Goal: Task Accomplishment & Management: Manage account settings

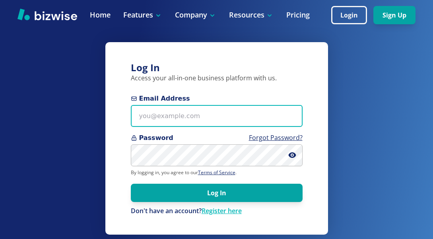
type input "sandy@jazzygemsstudio.com"
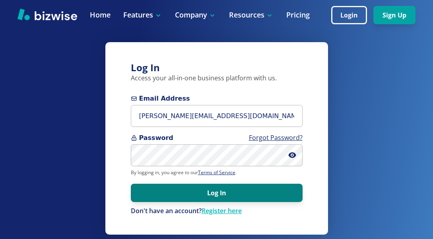
click at [176, 192] on button "Log In" at bounding box center [217, 193] width 172 height 18
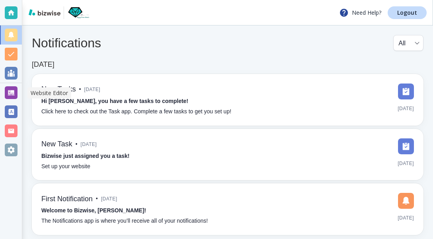
click at [12, 93] on div at bounding box center [11, 92] width 13 height 13
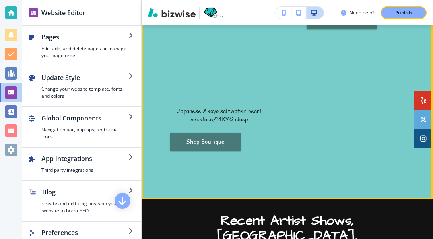
scroll to position [1176, 0]
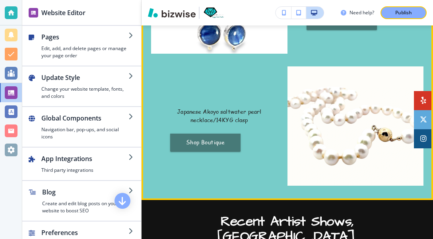
click at [333, 159] on img at bounding box center [356, 125] width 136 height 119
click at [342, 154] on img at bounding box center [356, 125] width 136 height 119
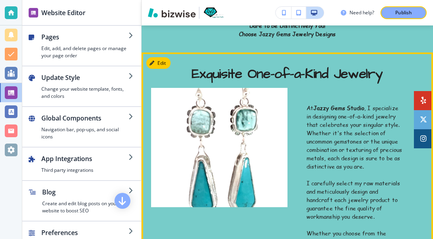
scroll to position [0, 0]
click at [162, 62] on button "Edit This Section" at bounding box center [173, 63] width 54 height 12
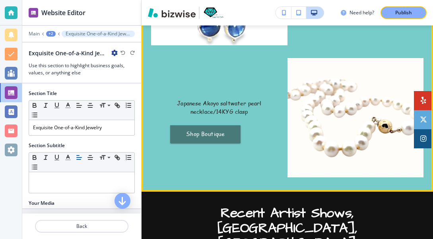
scroll to position [1186, 0]
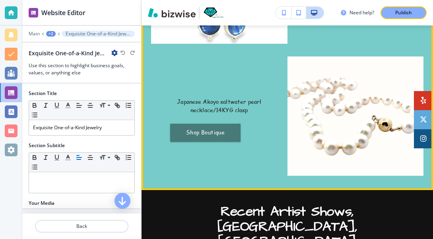
click at [315, 89] on img at bounding box center [356, 115] width 136 height 119
click at [228, 113] on p "Japanese Akoyo saltwater pearl necklace/14KYG clasp" at bounding box center [219, 105] width 98 height 17
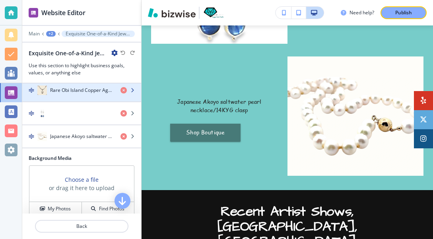
scroll to position [221, 0]
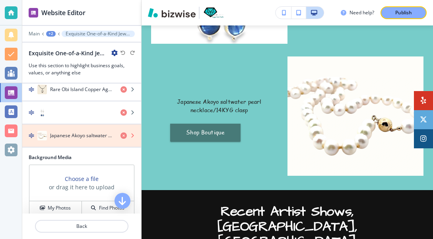
click at [124, 134] on icon "button" at bounding box center [123, 135] width 6 height 6
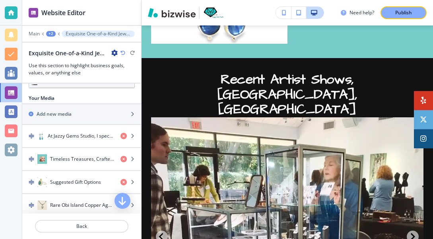
scroll to position [106, 0]
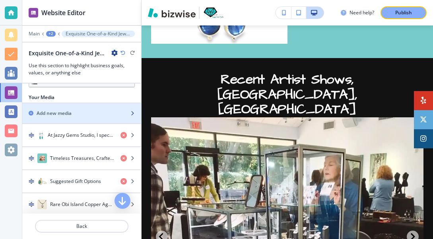
click at [132, 112] on icon "button" at bounding box center [132, 113] width 5 height 5
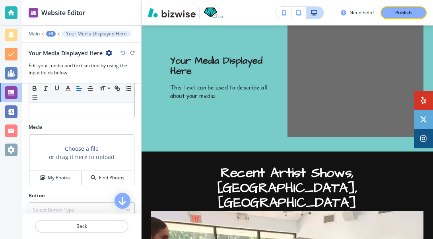
scroll to position [158, 0]
click at [64, 178] on h4 "My Photos" at bounding box center [59, 178] width 23 height 7
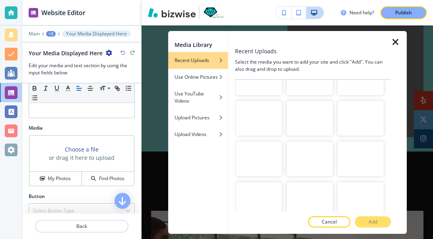
scroll to position [1317, 0]
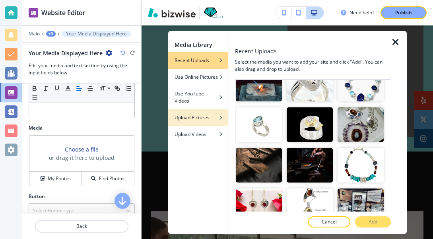
click at [195, 117] on h4 "Upload Pictures" at bounding box center [192, 117] width 35 height 7
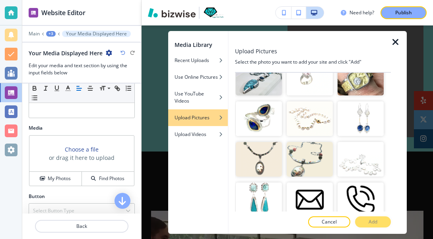
scroll to position [0, 0]
click at [222, 117] on icon "button" at bounding box center [220, 117] width 5 height 5
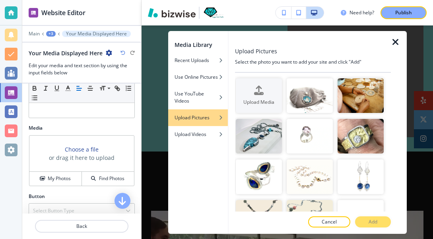
click at [195, 119] on h4 "Upload Pictures" at bounding box center [192, 117] width 35 height 7
click at [221, 116] on icon "button" at bounding box center [220, 117] width 5 height 5
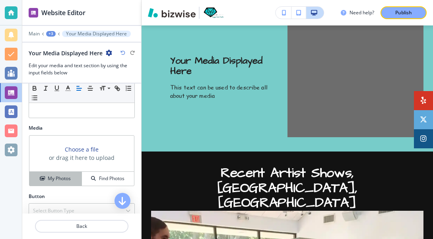
click at [46, 177] on div "My Photos" at bounding box center [55, 178] width 52 height 7
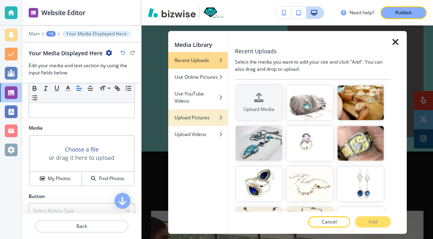
click at [192, 117] on h4 "Upload Pictures" at bounding box center [192, 117] width 35 height 7
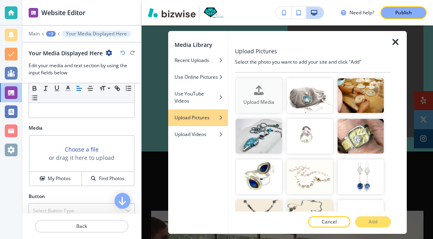
click at [259, 95] on icon "button" at bounding box center [259, 90] width 10 height 10
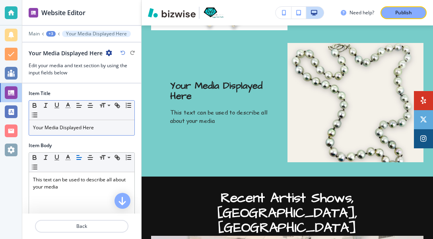
click at [100, 126] on p "Your Media Displayed Here" at bounding box center [81, 127] width 97 height 7
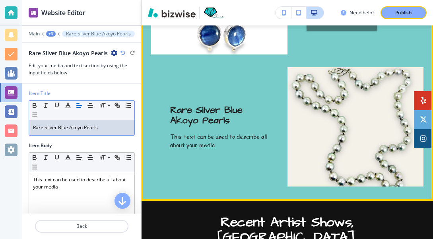
scroll to position [1183, 0]
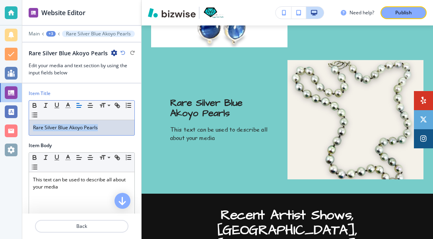
drag, startPoint x: 101, startPoint y: 127, endPoint x: 32, endPoint y: 128, distance: 69.6
click at [32, 128] on div "Rare Silver Blue Akoyo Pearls" at bounding box center [81, 127] width 105 height 15
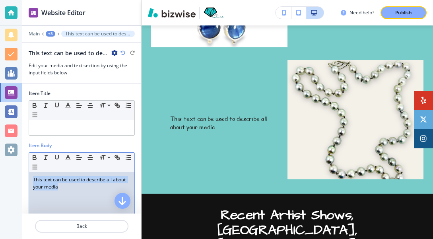
drag, startPoint x: 65, startPoint y: 184, endPoint x: 35, endPoint y: 180, distance: 30.9
click at [35, 180] on p "This text can be used to describe all about your media" at bounding box center [81, 183] width 97 height 14
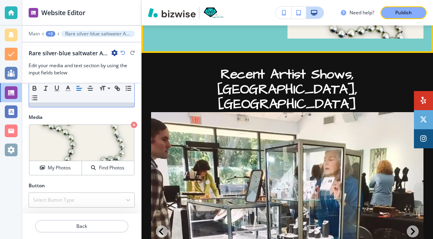
scroll to position [1332, 0]
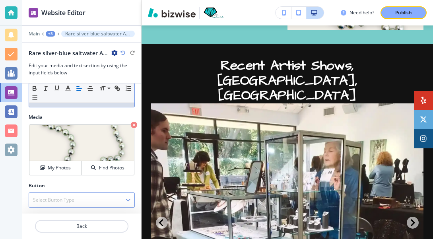
click at [70, 199] on h4 "Select Button Type" at bounding box center [53, 199] width 41 height 7
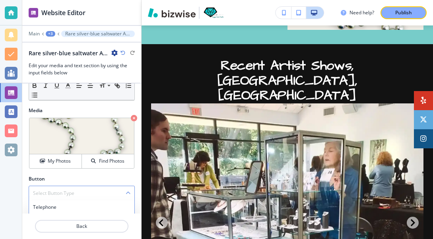
click at [69, 194] on h4 "Select Button Type" at bounding box center [53, 193] width 41 height 7
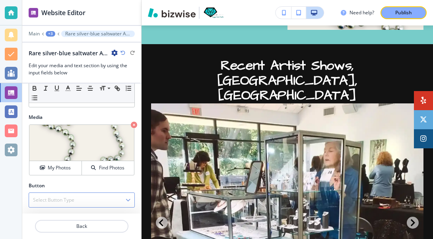
click at [69, 194] on div "Select Button Type" at bounding box center [81, 200] width 105 height 14
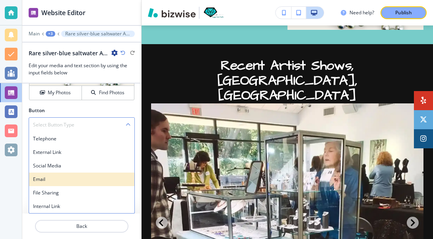
scroll to position [243, 0]
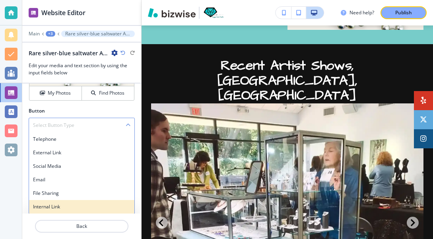
click at [54, 206] on h4 "Internal Link" at bounding box center [81, 206] width 97 height 7
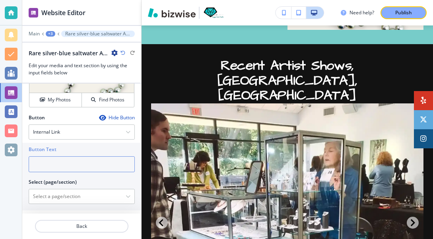
click at [51, 166] on input "text" at bounding box center [82, 164] width 106 height 16
type input "Shop Boutique"
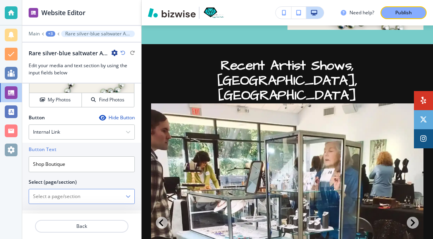
click at [128, 196] on icon "button" at bounding box center [128, 196] width 5 height 5
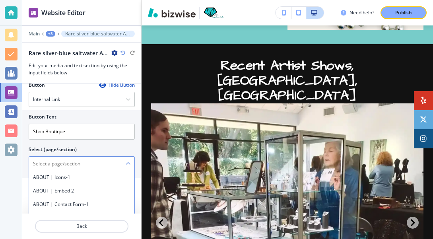
scroll to position [323, 0]
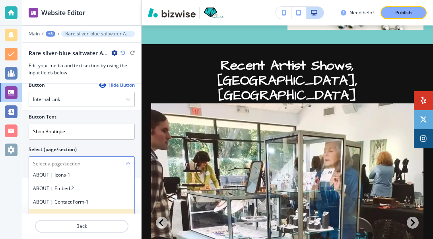
click at [59, 212] on h4 "SHOP" at bounding box center [81, 215] width 97 height 7
type \(page\/section\) "SHOP"
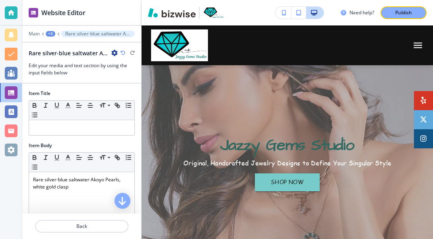
scroll to position [0, 0]
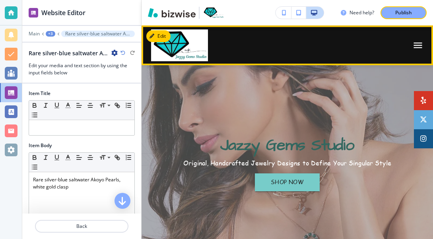
click at [419, 45] on icon "button" at bounding box center [417, 45] width 11 height 11
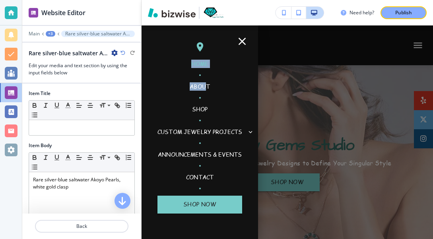
drag, startPoint x: 419, startPoint y: 45, endPoint x: 208, endPoint y: 89, distance: 216.2
click at [208, 89] on div "HOME ABOUT SHOP CUSTOM JEWELRY PROJECTS FINE GEMSTONE JEWELRY ARTISTIC JEWELRY …" at bounding box center [287, 132] width 291 height 214
click at [200, 86] on p "ABOUT" at bounding box center [200, 86] width 20 height 8
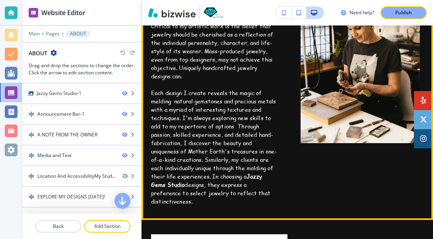
scroll to position [420, 0]
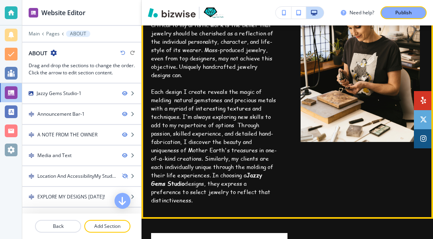
click at [237, 49] on p "Critical to my artistic work is the belief that jewelry should be cherished as …" at bounding box center [214, 50] width 127 height 58
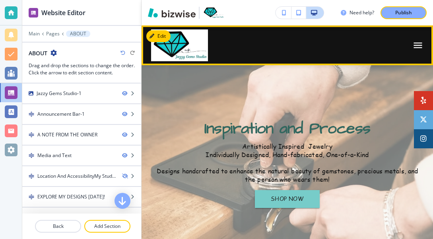
scroll to position [0, 0]
click at [162, 34] on button "Edit Navigation Bar" at bounding box center [176, 36] width 60 height 12
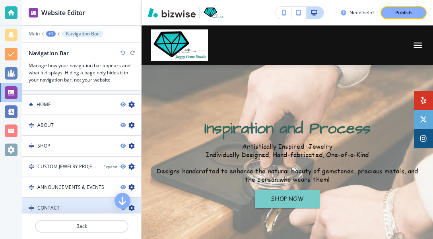
scroll to position [454, 0]
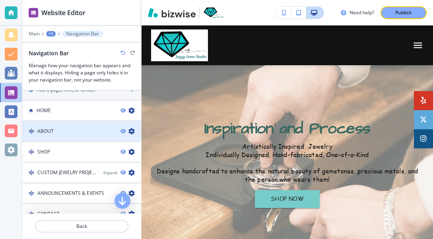
click at [113, 128] on div "ABOUT" at bounding box center [68, 131] width 92 height 7
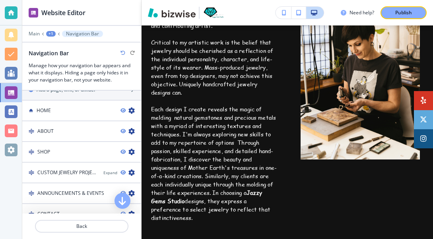
scroll to position [383, 0]
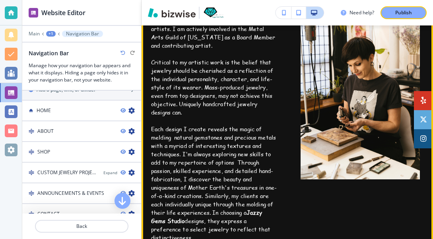
click at [237, 86] on p "Critical to my artistic work is the belief that jewelry should be cherished as …" at bounding box center [214, 87] width 127 height 58
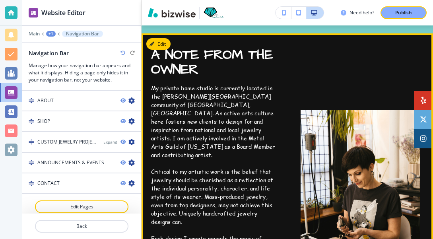
scroll to position [256, 0]
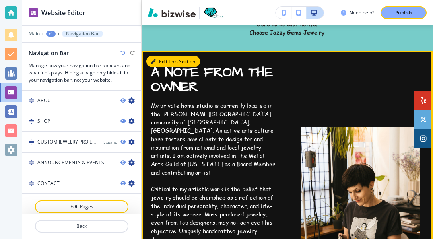
click at [165, 62] on button "Edit This Section" at bounding box center [173, 62] width 54 height 12
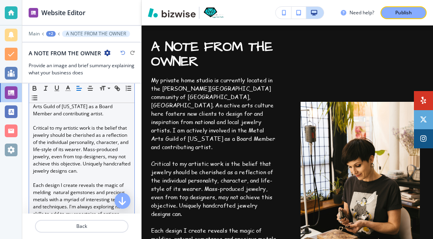
scroll to position [193, 0]
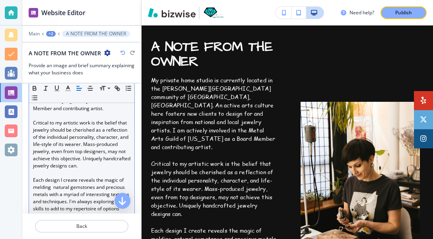
click at [60, 151] on p "Critical to my artistic work is the belief that jewelry should be cherished as …" at bounding box center [81, 144] width 97 height 50
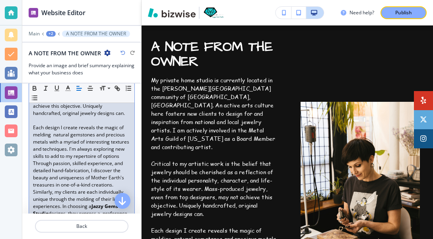
scroll to position [247, 0]
click at [44, 123] on p "Each design I create reveals the magic of melding natural gemstones and preciou…" at bounding box center [81, 176] width 97 height 107
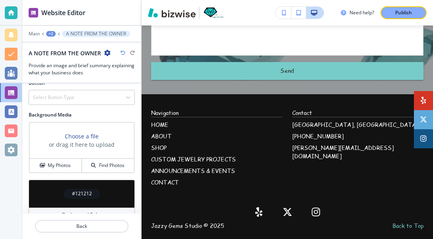
scroll to position [1606, 0]
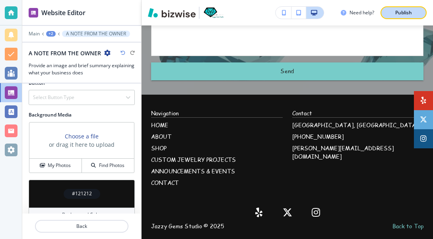
click at [396, 11] on p "Publish" at bounding box center [403, 12] width 17 height 7
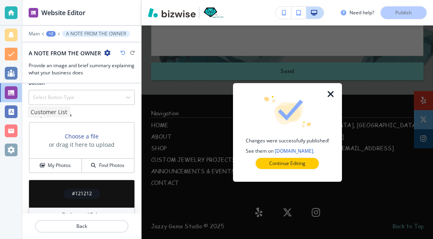
scroll to position [0, 0]
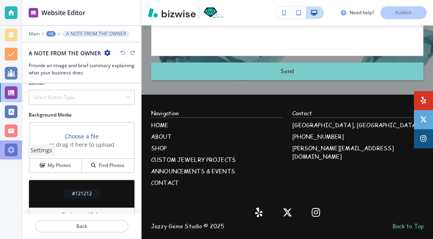
click at [11, 151] on div at bounding box center [11, 150] width 13 height 13
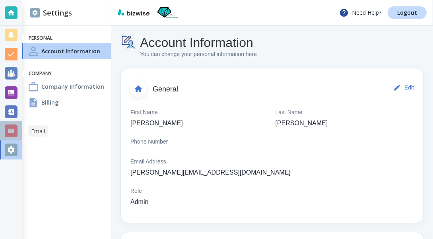
click at [13, 127] on div at bounding box center [11, 130] width 13 height 13
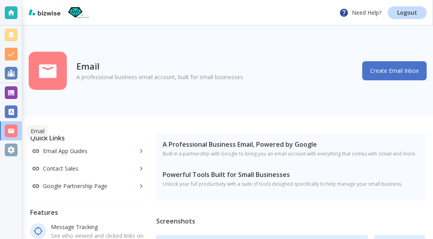
click at [13, 127] on div at bounding box center [11, 130] width 13 height 13
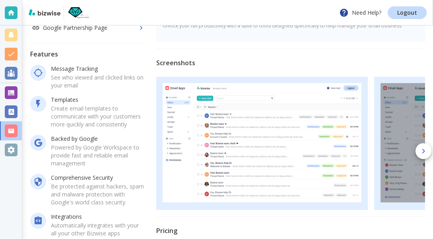
scroll to position [157, 0]
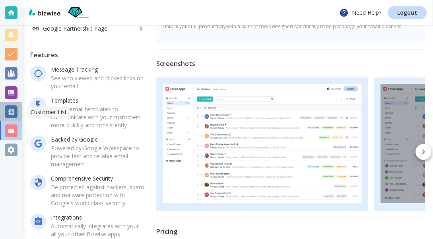
click at [14, 111] on div at bounding box center [11, 111] width 13 height 13
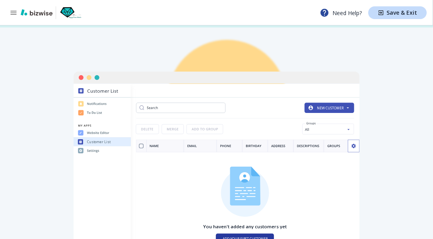
click at [36, 48] on div "Customer List Customer List ADD YOUR FIRST CUSTOMER You haven't added any custo…" at bounding box center [216, 168] width 433 height 286
click at [16, 14] on icon "button" at bounding box center [14, 13] width 8 height 8
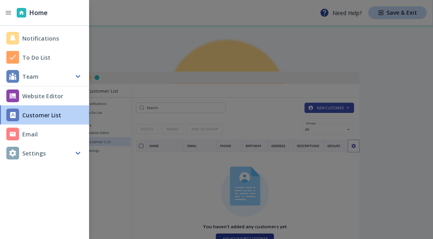
click at [39, 97] on h4 "Website Editor" at bounding box center [42, 96] width 41 height 8
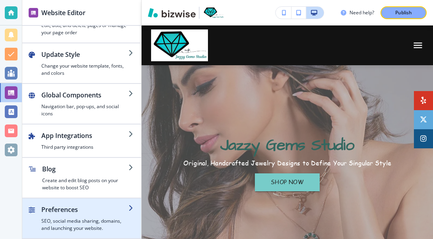
click at [130, 209] on icon "button" at bounding box center [131, 208] width 6 height 6
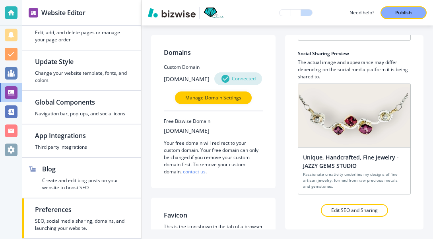
scroll to position [152, 0]
click at [329, 158] on h2 "Unique, Handcrafted, Fine Jewelry - JAZZY GEMS STUDIO" at bounding box center [354, 161] width 103 height 17
click at [357, 212] on p "Edit SEO and Sharing" at bounding box center [354, 210] width 47 height 7
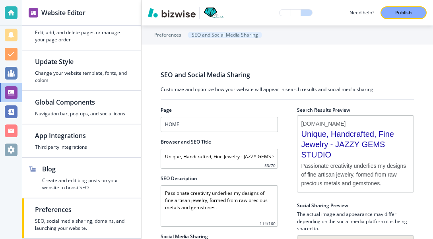
click at [326, 134] on span "Unique, Handcrafted, Fine Jewelry - JAZZY GEMS STUDIO" at bounding box center [355, 144] width 109 height 31
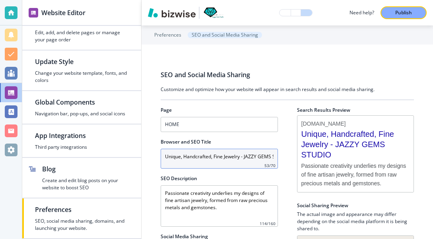
click at [181, 157] on input "Unique, Handcrafted, Fine Jewelry - JAZZY GEMS STUDIO" at bounding box center [219, 159] width 117 height 20
click at [181, 157] on input "One-of-a-kind, Handcrafted, Fine Jewelry - JAZZY GEMS STUDIO" at bounding box center [219, 159] width 117 height 20
click at [238, 157] on input "One-of-a-kind, Handcrafted, Fine Jewelry - JAZZY GEMS STUDIO" at bounding box center [219, 159] width 117 height 20
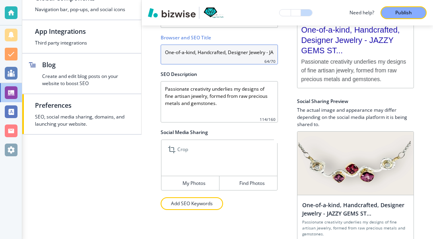
scroll to position [105, 0]
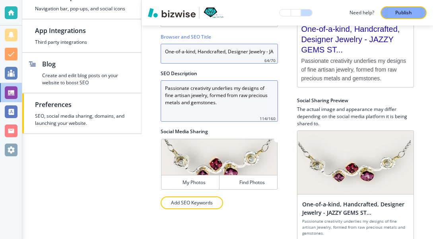
type input "One-of-a-kind, Handcrafted, Designer Jewelry - JAZZY GEMS STUDIO"
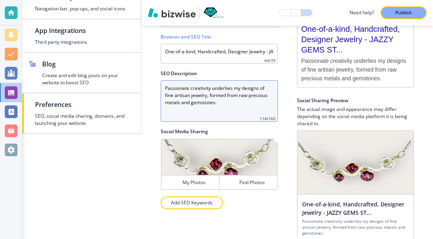
click at [220, 101] on Description "Passionate creativity underlies my designs of fine artisan jewelry, formed from…" at bounding box center [219, 100] width 117 height 41
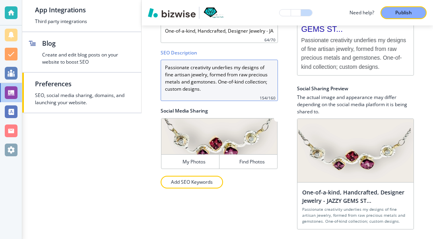
scroll to position [125, 0]
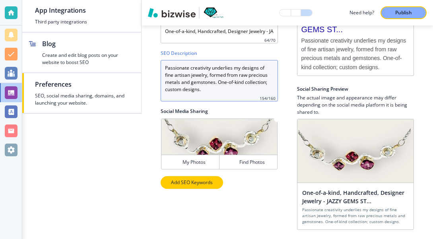
type Description "Passionate creativity underlies my designs of fine artisan jewelry, formed from…"
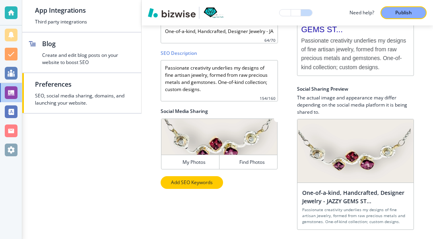
click at [195, 182] on p "Add SEO Keywords" at bounding box center [192, 182] width 42 height 7
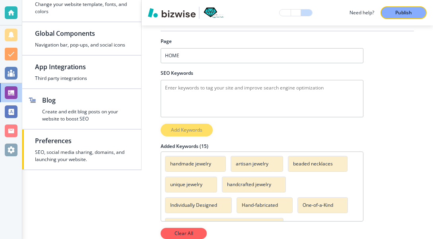
scroll to position [69, 0]
click at [280, 205] on button "Hand-fabricated" at bounding box center [265, 205] width 56 height 16
click at [336, 205] on button "One-of-a-Kind" at bounding box center [322, 205] width 51 height 16
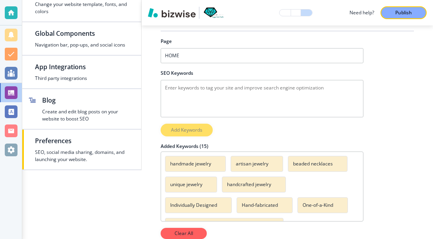
scroll to position [0, 0]
click at [275, 182] on icon "button" at bounding box center [277, 184] width 6 height 6
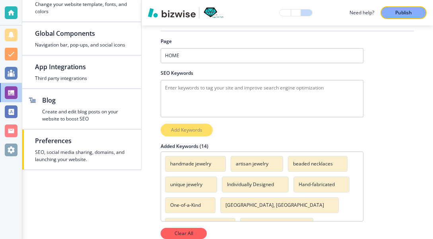
click at [275, 182] on button "Individually Designed" at bounding box center [255, 185] width 67 height 16
click at [277, 185] on button "Individually Designed" at bounding box center [255, 185] width 67 height 16
click at [277, 184] on button "Individually Designed" at bounding box center [255, 185] width 67 height 16
click at [268, 183] on h4 "Individually Designed" at bounding box center [250, 184] width 47 height 7
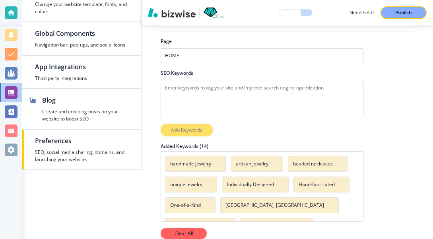
click at [268, 183] on h4 "Individually Designed" at bounding box center [250, 184] width 47 height 7
click at [243, 186] on h4 "Individually Designed" at bounding box center [250, 184] width 47 height 7
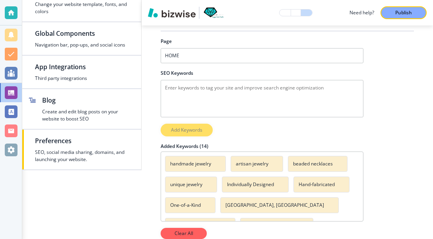
click at [243, 186] on h4 "Individually Designed" at bounding box center [250, 184] width 47 height 7
click at [276, 185] on button "Individually Designed" at bounding box center [255, 185] width 67 height 16
click at [264, 183] on h4 "Individually Designed" at bounding box center [250, 184] width 47 height 7
click at [274, 183] on h4 "Individually Designed" at bounding box center [250, 184] width 47 height 7
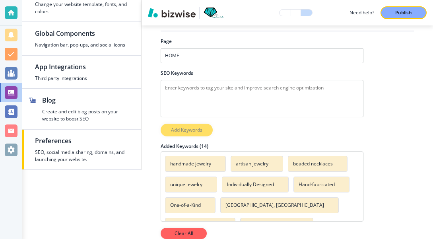
click at [274, 183] on h4 "Individually Designed" at bounding box center [250, 184] width 47 height 7
click at [187, 128] on div "Page HOME HOME ABOUT SHOP CUSTOM JEWELRY PROJECTS FINE GEMSTONE JEWELRY ARTISTI…" at bounding box center [262, 138] width 203 height 201
click at [184, 132] on div "Page HOME HOME ABOUT SHOP CUSTOM JEWELRY PROJECTS FINE GEMSTONE JEWELRY ARTISTI…" at bounding box center [262, 138] width 203 height 201
click at [188, 141] on div at bounding box center [262, 139] width 203 height 6
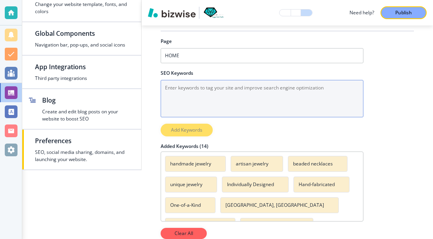
click at [165, 87] on Keywords "SEO Keywords" at bounding box center [262, 98] width 203 height 37
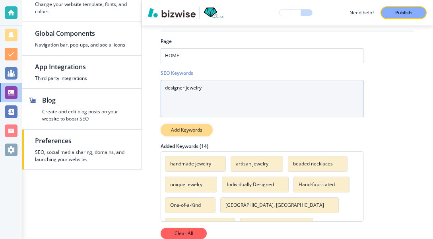
type Keywords "designer jewelry"
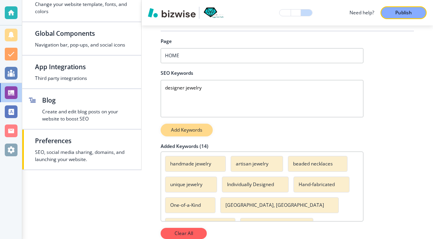
click at [183, 129] on p "Add Keywords" at bounding box center [186, 129] width 31 height 7
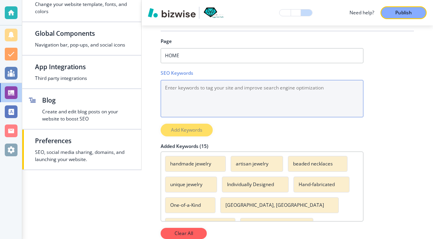
click at [175, 89] on Keywords "SEO Keywords" at bounding box center [262, 98] width 203 height 37
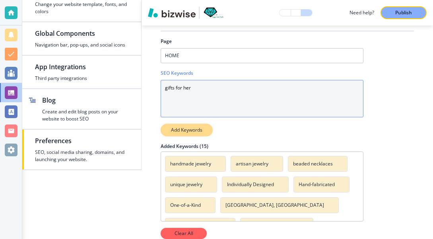
type Keywords "gifts for her"
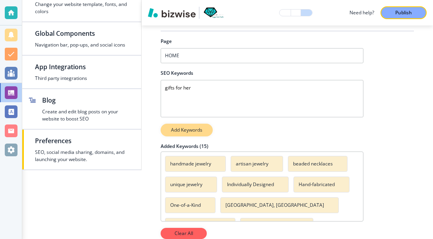
click at [182, 130] on p "Add Keywords" at bounding box center [186, 129] width 31 height 7
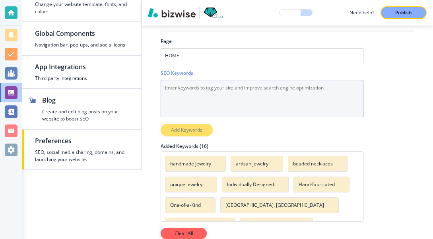
click at [171, 87] on Keywords "SEO Keywords" at bounding box center [262, 98] width 203 height 37
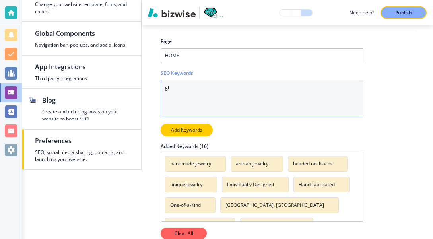
type Keywords "g"
type Keywords "jewelry gifts"
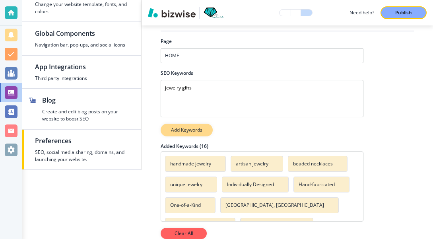
click at [192, 132] on p "Add Keywords" at bounding box center [186, 129] width 31 height 7
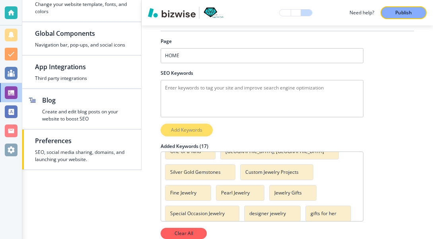
scroll to position [54, 0]
click at [240, 171] on button "Custom Jewelry Projects" at bounding box center [276, 171] width 73 height 16
click at [245, 171] on h4 "Custom Jewelry Projects" at bounding box center [271, 171] width 53 height 7
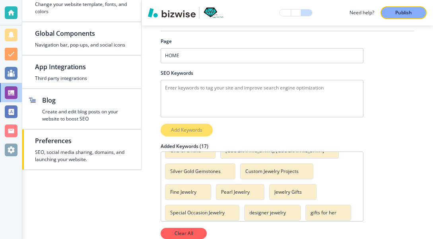
click at [245, 173] on h4 "Custom Jewelry Projects" at bounding box center [271, 171] width 53 height 7
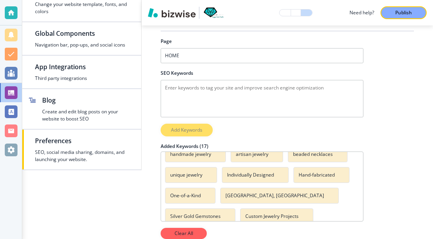
scroll to position [11, 0]
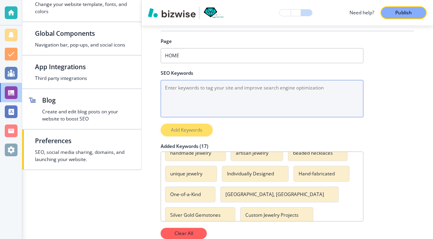
click at [169, 87] on Keywords "SEO Keywords" at bounding box center [262, 98] width 203 height 37
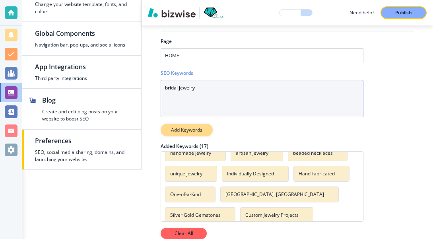
type Keywords "bridal jewelry"
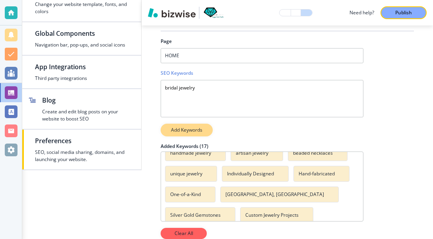
click at [178, 128] on p "Add Keywords" at bounding box center [186, 129] width 31 height 7
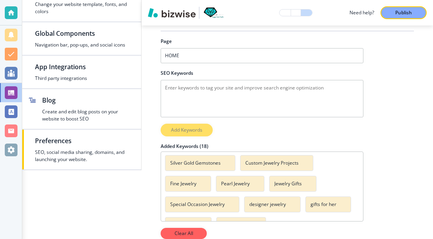
scroll to position [0, 0]
click at [405, 11] on p "Publish" at bounding box center [403, 12] width 17 height 7
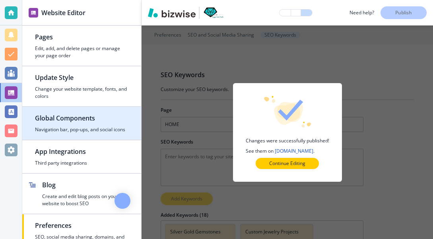
click at [109, 129] on h4 "Navigation bar, pop-ups, and social icons" at bounding box center [81, 129] width 93 height 7
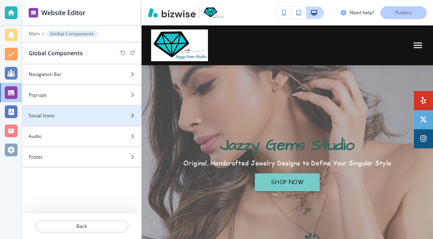
click at [133, 114] on icon "button" at bounding box center [132, 115] width 5 height 5
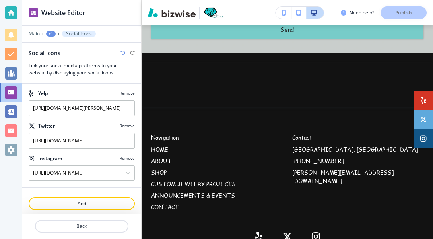
click at [128, 125] on p "Remove" at bounding box center [127, 126] width 15 height 6
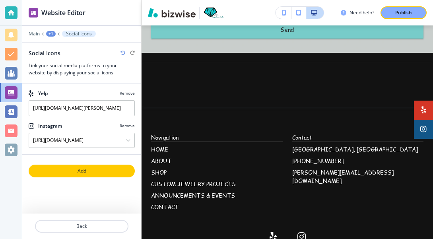
click at [94, 172] on p "Add" at bounding box center [81, 170] width 105 height 7
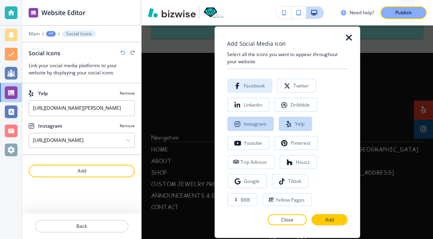
click at [254, 87] on div "Facebook" at bounding box center [254, 86] width 21 height 6
click at [295, 143] on div "Pinterest" at bounding box center [301, 143] width 20 height 6
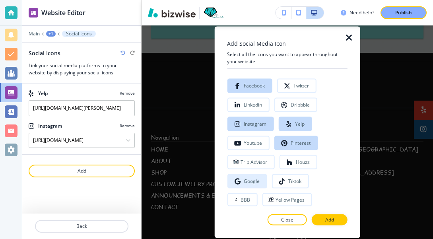
click at [248, 181] on div "Google" at bounding box center [252, 181] width 16 height 6
click at [328, 219] on p "Add" at bounding box center [329, 219] width 9 height 7
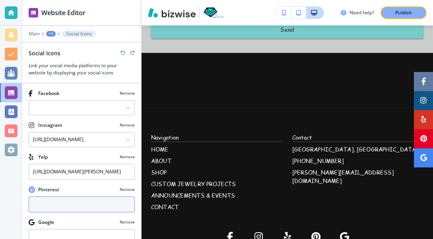
click at [40, 204] on input "text" at bounding box center [82, 204] width 106 height 16
type input "[URL][DOMAIN_NAME]"
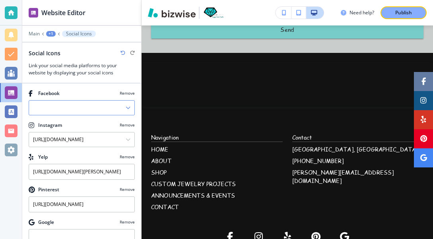
click at [46, 108] on input "Manual Input" at bounding box center [77, 108] width 97 height 14
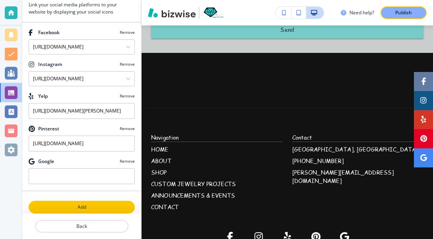
type input "[URL][DOMAIN_NAME]"
click at [58, 209] on p "Add" at bounding box center [81, 207] width 105 height 7
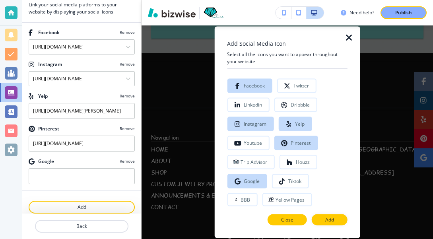
click at [284, 221] on p "Close" at bounding box center [287, 219] width 12 height 7
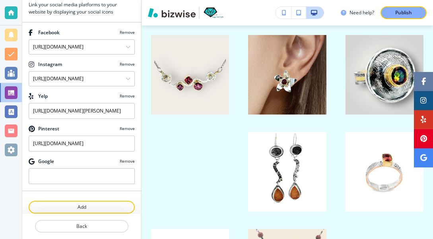
scroll to position [1721, 0]
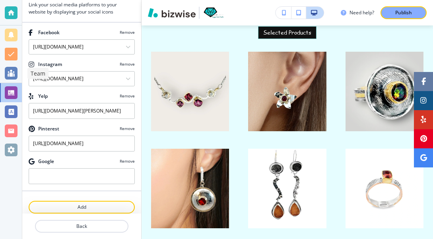
click at [14, 72] on div at bounding box center [11, 73] width 13 height 13
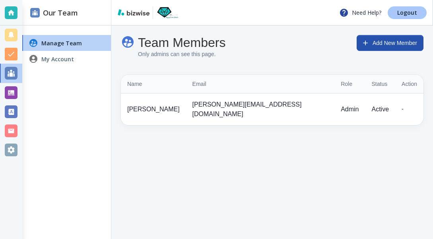
click at [405, 11] on p "Logout" at bounding box center [407, 13] width 20 height 6
